Goal: Register for event/course

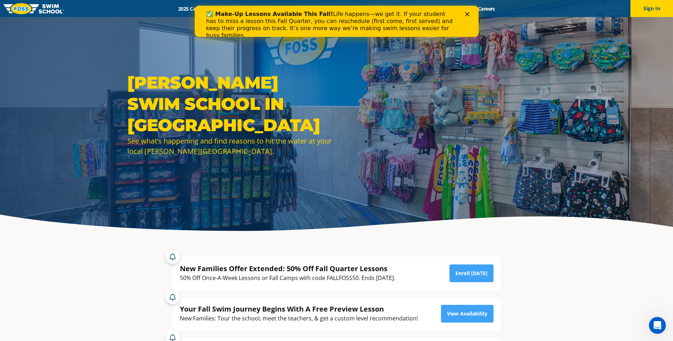
click at [467, 12] on div "✅ Make-Up Lessons Available This Fall! Life happens—we get it. If your student …" at bounding box center [336, 25] width 284 height 33
click at [466, 13] on polygon "Close" at bounding box center [467, 14] width 4 height 4
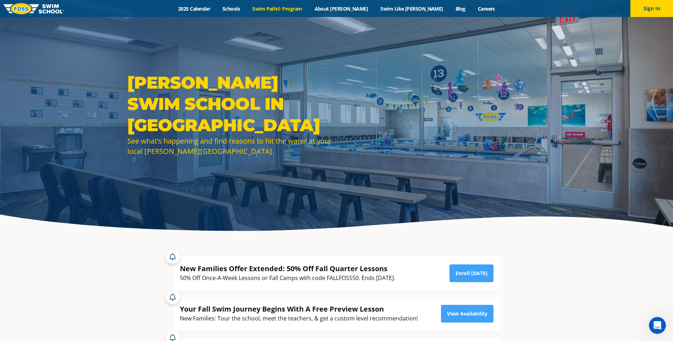
click at [308, 9] on link "Swim Path® Program" at bounding box center [277, 8] width 62 height 7
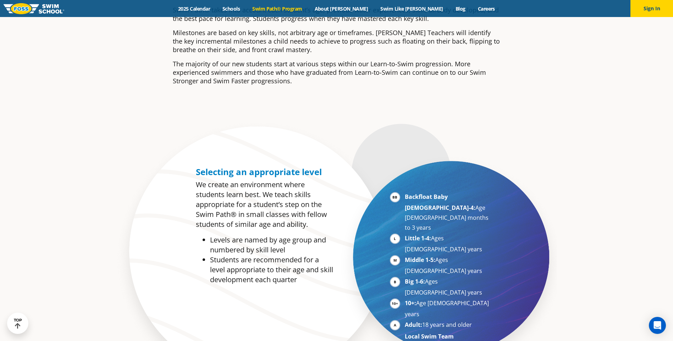
scroll to position [142, 0]
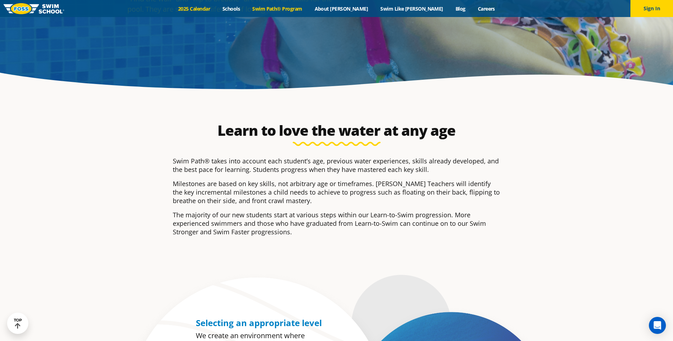
click at [216, 6] on link "2025 Calendar" at bounding box center [194, 8] width 44 height 7
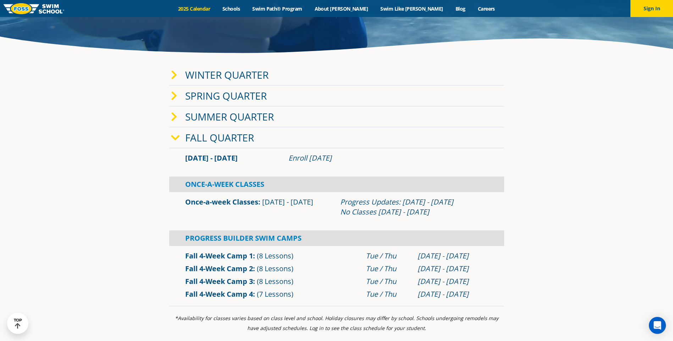
scroll to position [177, 0]
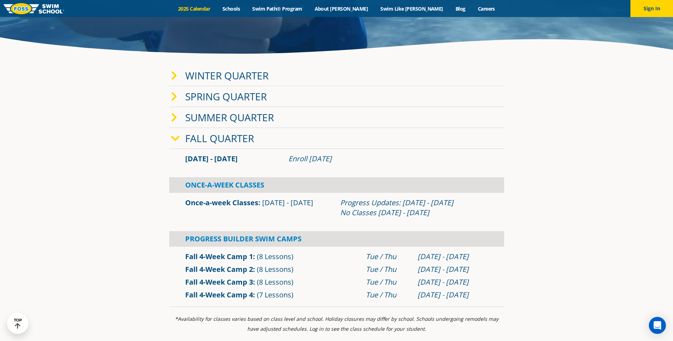
click at [172, 75] on icon at bounding box center [174, 76] width 6 height 10
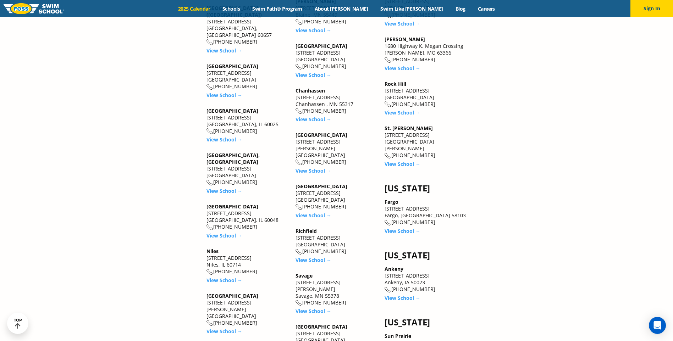
scroll to position [1100, 0]
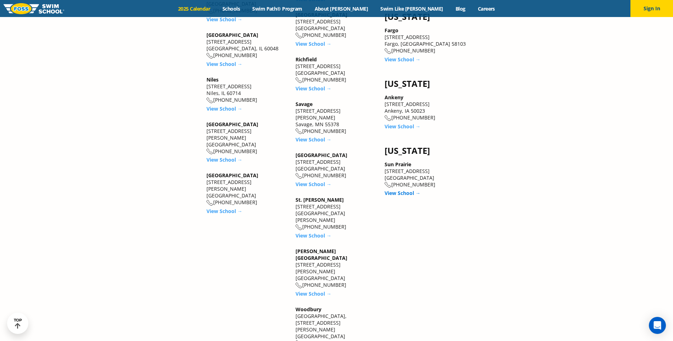
click at [401, 190] on link "View School →" at bounding box center [403, 193] width 36 height 7
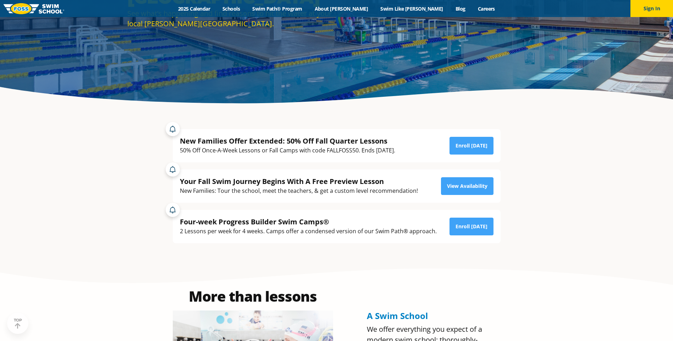
scroll to position [142, 0]
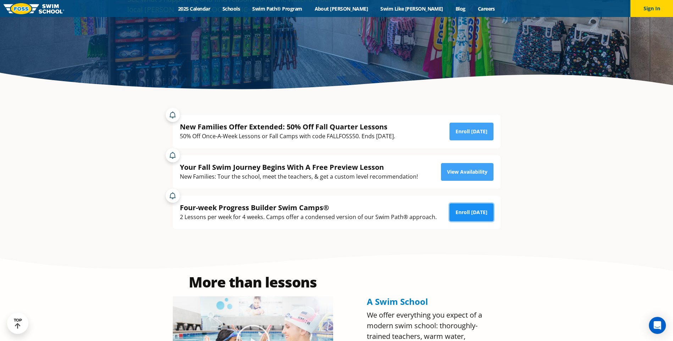
click at [485, 212] on link "Enroll [DATE]" at bounding box center [472, 213] width 44 height 18
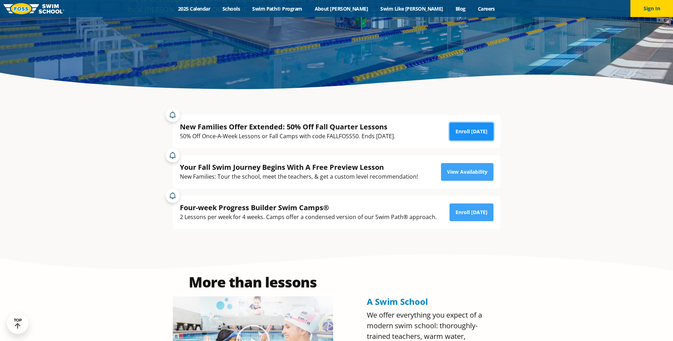
click at [474, 133] on link "Enroll [DATE]" at bounding box center [472, 132] width 44 height 18
